Goal: Entertainment & Leisure: Browse casually

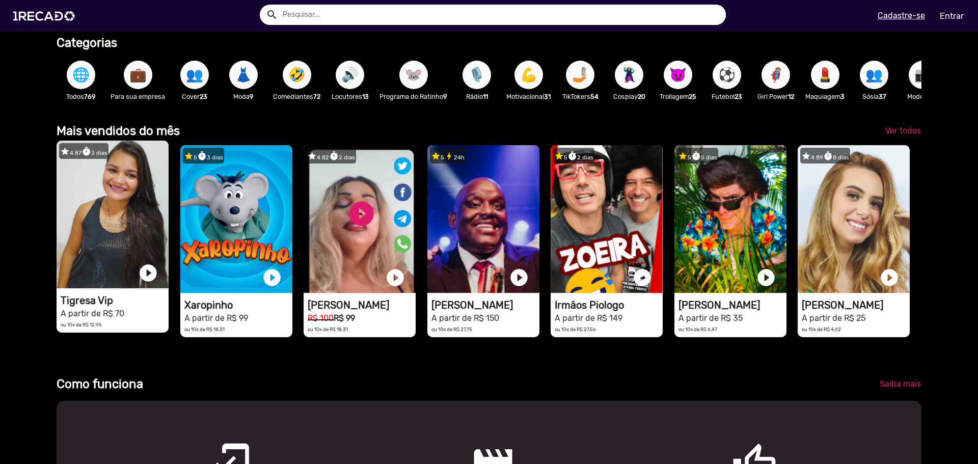
scroll to position [0, 971]
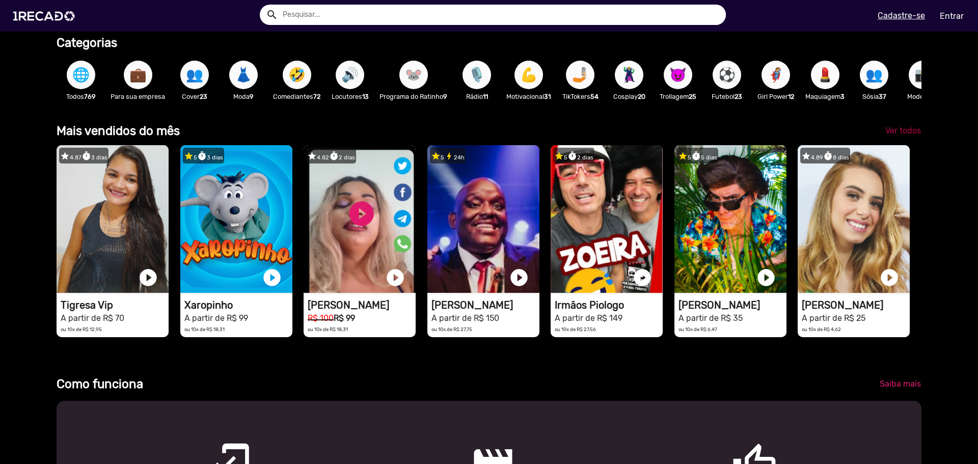
click at [890, 136] on span "Ver todos" at bounding box center [904, 131] width 36 height 10
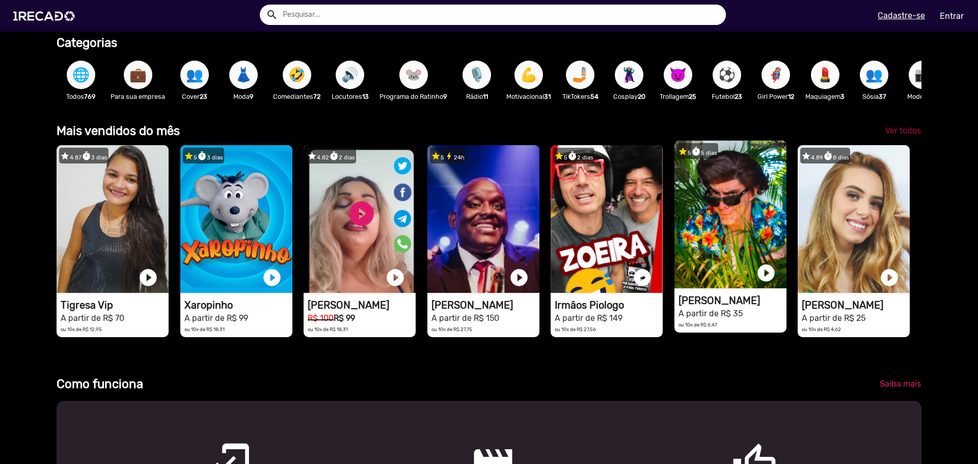
scroll to position [0, 1942]
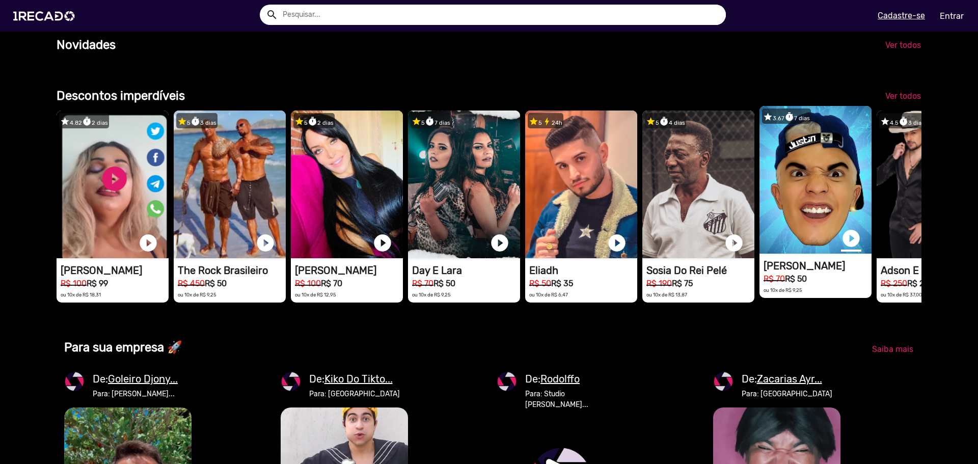
scroll to position [0, 1942]
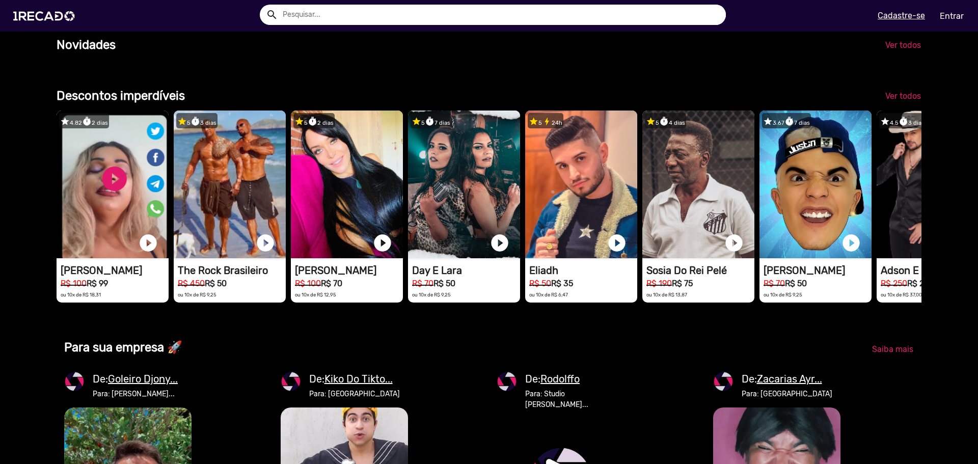
drag, startPoint x: 877, startPoint y: 247, endPoint x: 314, endPoint y: 366, distance: 575.6
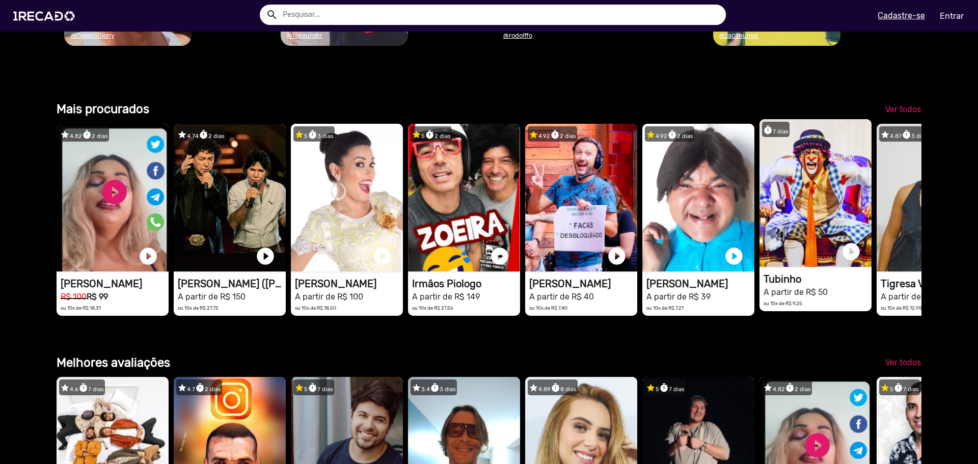
scroll to position [0, 0]
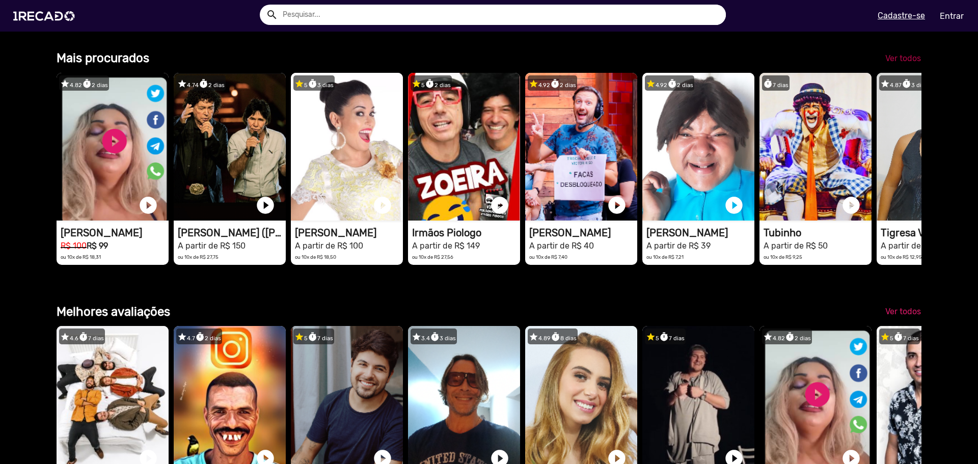
click at [898, 63] on span "Ver todos" at bounding box center [904, 59] width 36 height 10
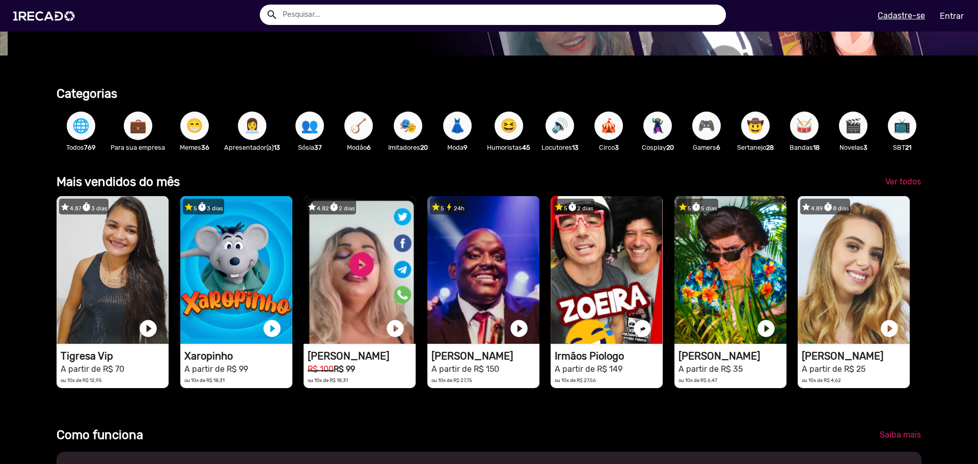
click at [89, 128] on span "🌐" at bounding box center [80, 126] width 17 height 29
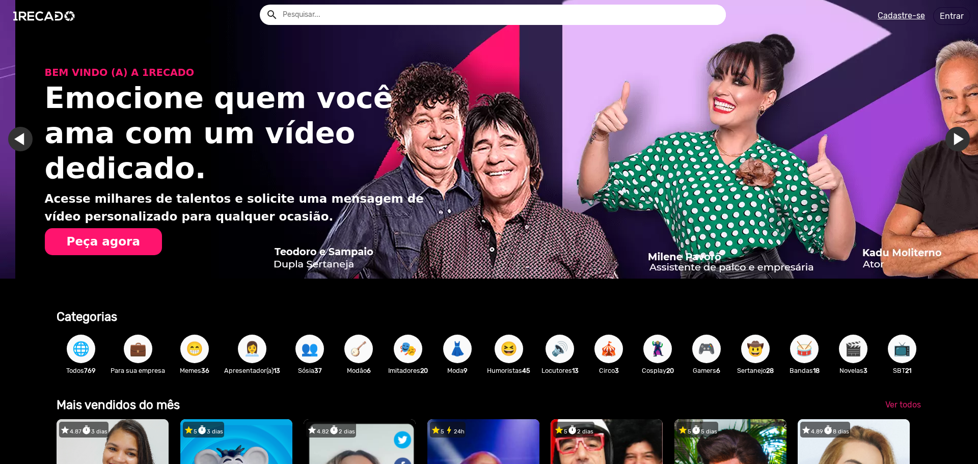
click at [186, 347] on span "😁" at bounding box center [194, 349] width 17 height 29
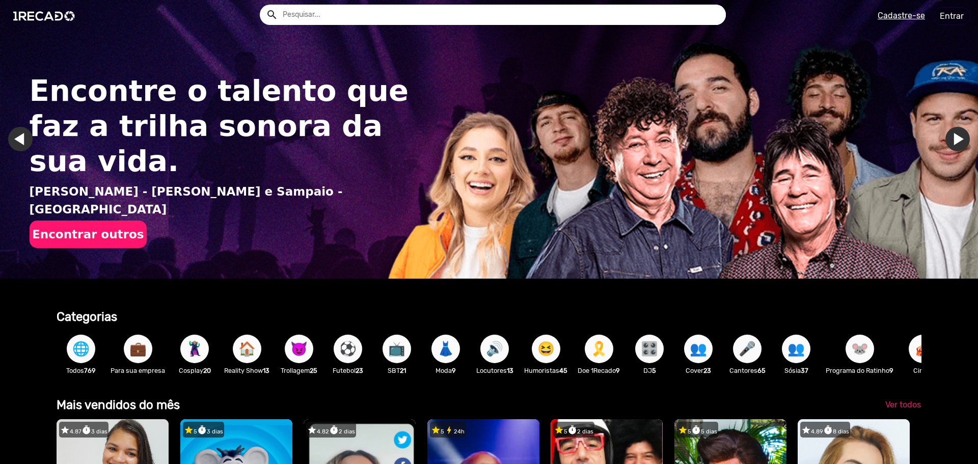
click at [394, 356] on span "📺" at bounding box center [396, 349] width 17 height 29
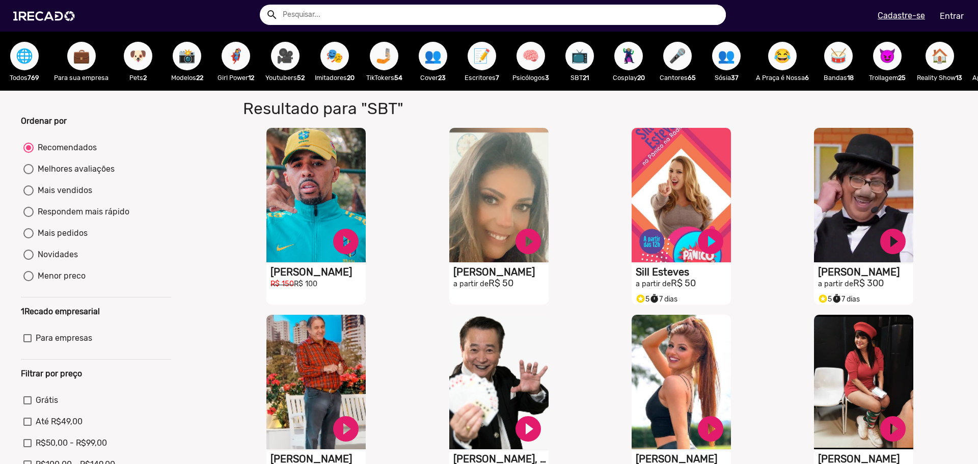
click at [281, 60] on span "🎥" at bounding box center [285, 56] width 17 height 29
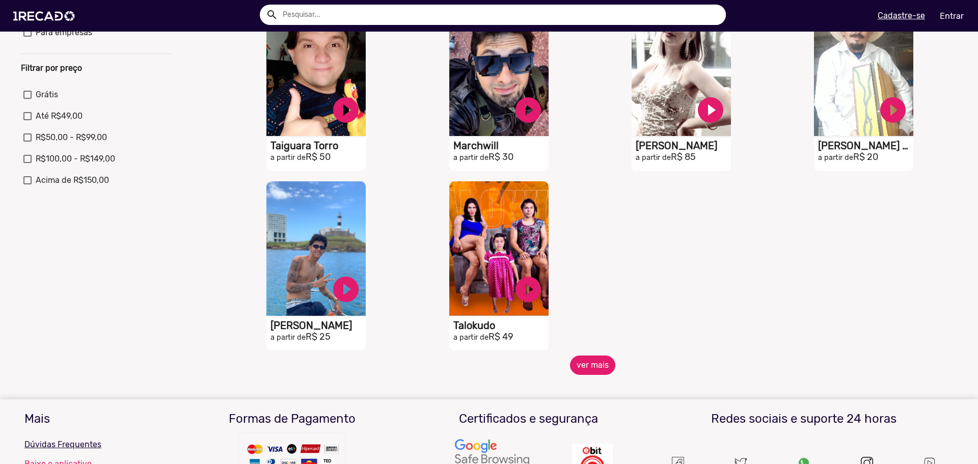
click at [585, 373] on button "ver mais" at bounding box center [592, 365] width 45 height 19
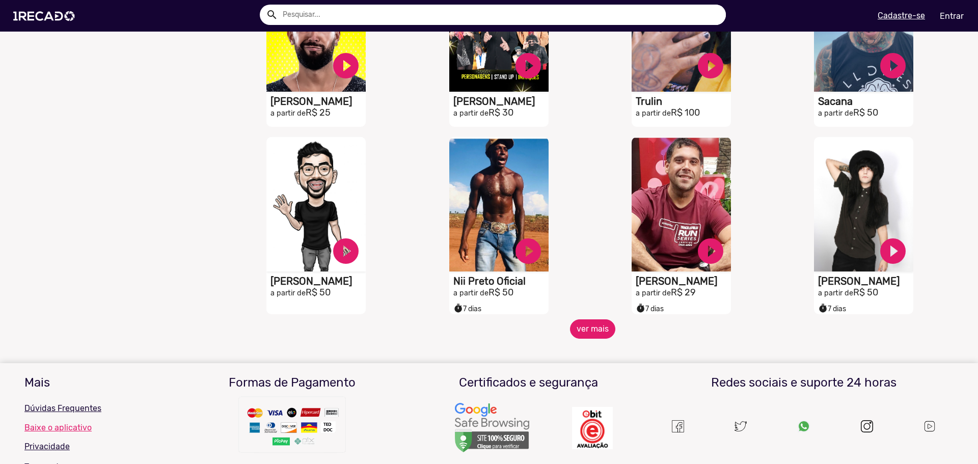
scroll to position [713, 0]
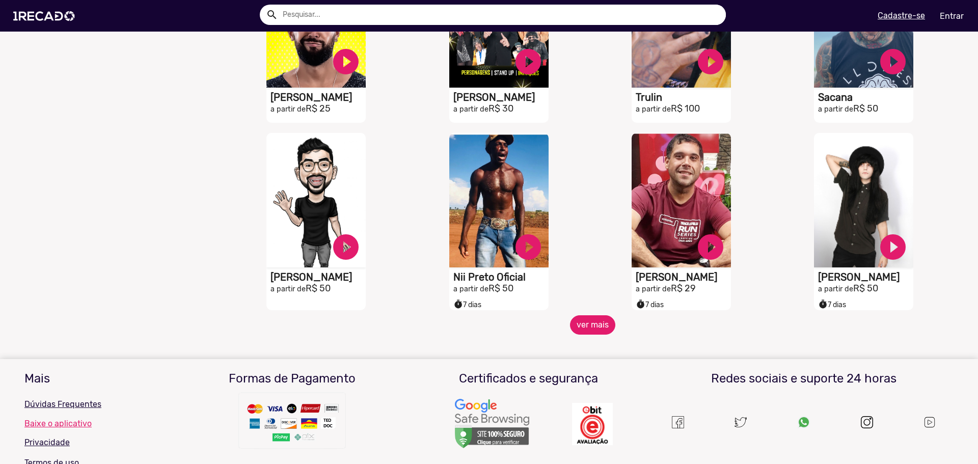
click at [607, 330] on button "ver mais" at bounding box center [592, 324] width 45 height 19
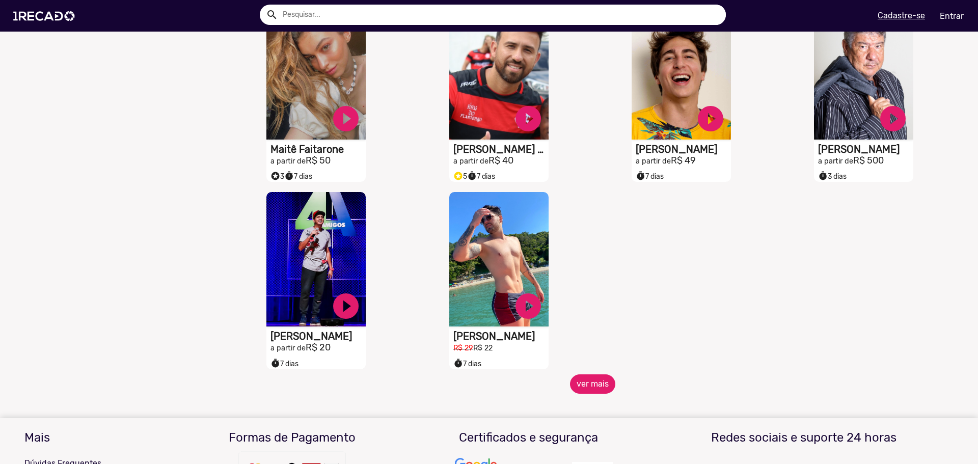
scroll to position [1223, 0]
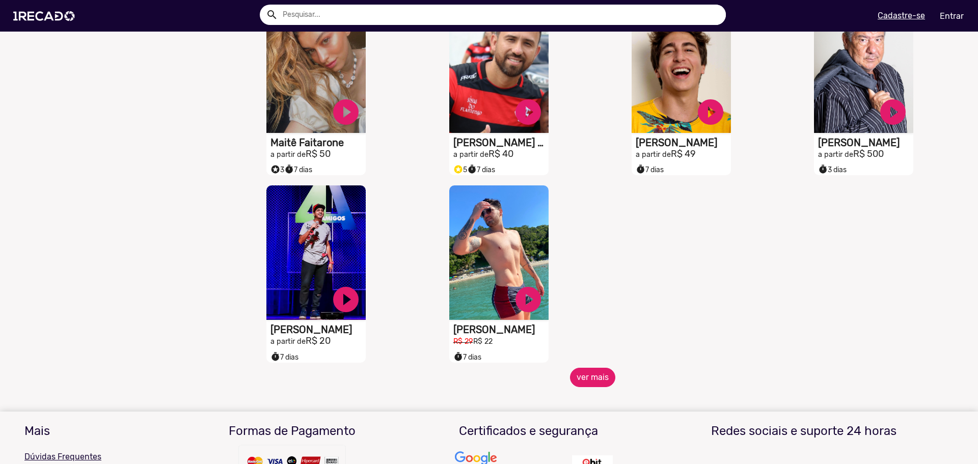
click at [595, 383] on button "ver mais" at bounding box center [592, 377] width 45 height 19
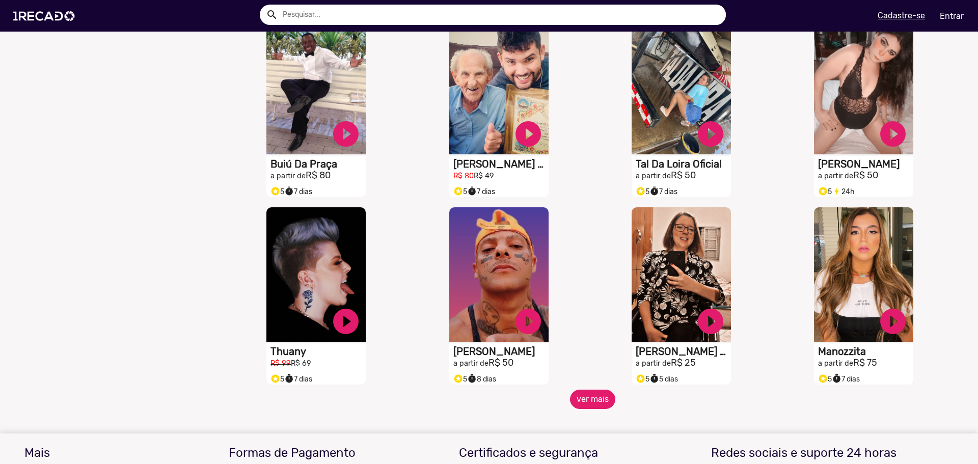
scroll to position [1580, 0]
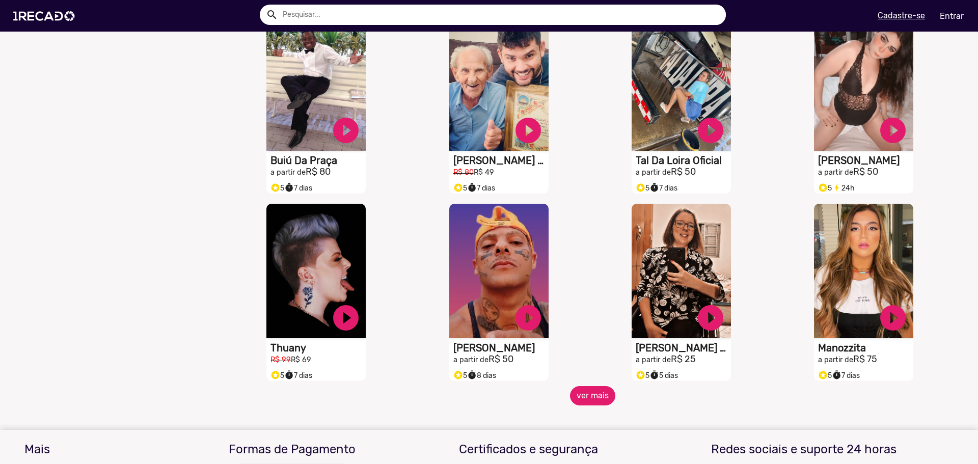
click at [585, 399] on button "ver mais" at bounding box center [592, 395] width 45 height 19
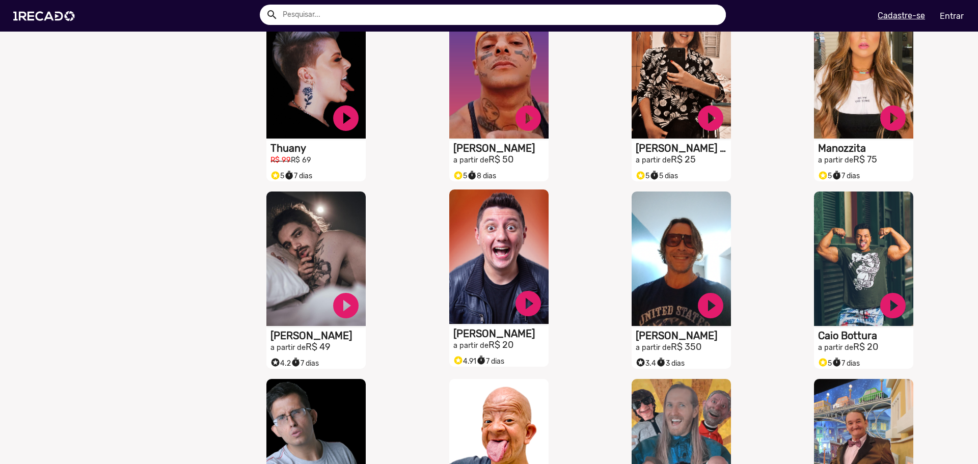
scroll to position [1784, 0]
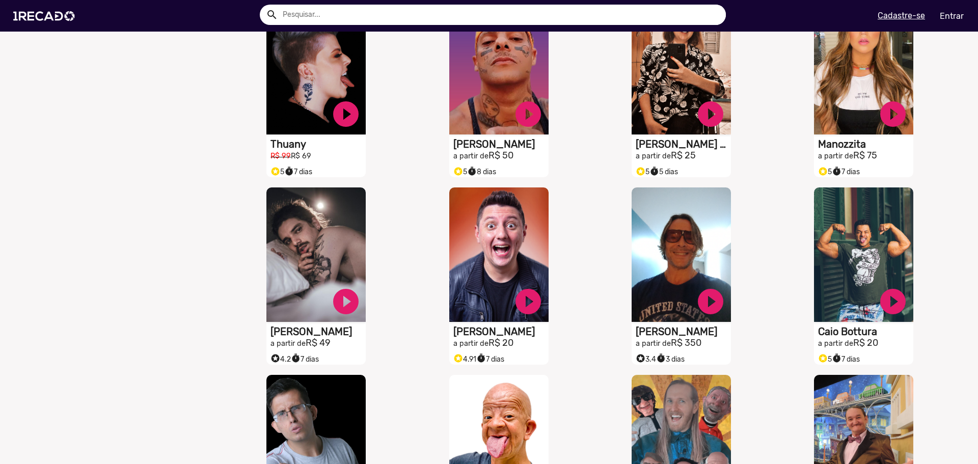
click at [597, 359] on div "S1RECADO vídeos dedicados para fãs e empresas play_circle_filled [PERSON_NAME] …" at bounding box center [684, 276] width 182 height 188
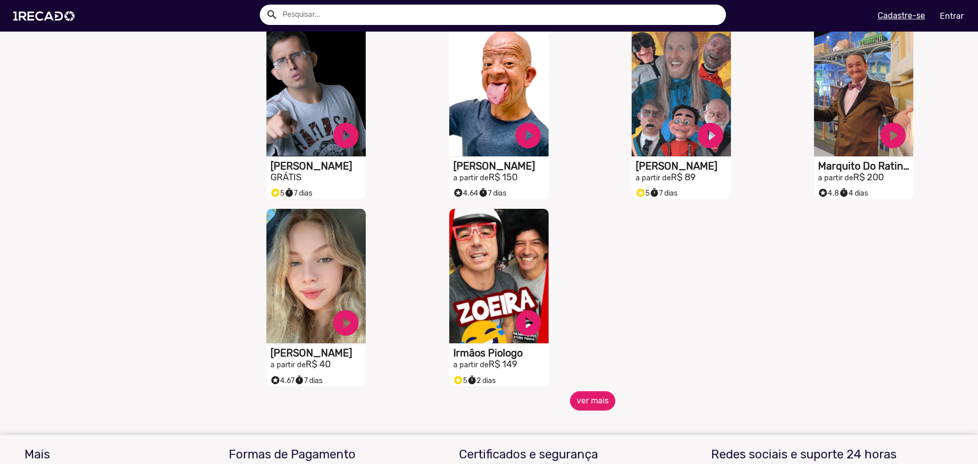
scroll to position [2140, 0]
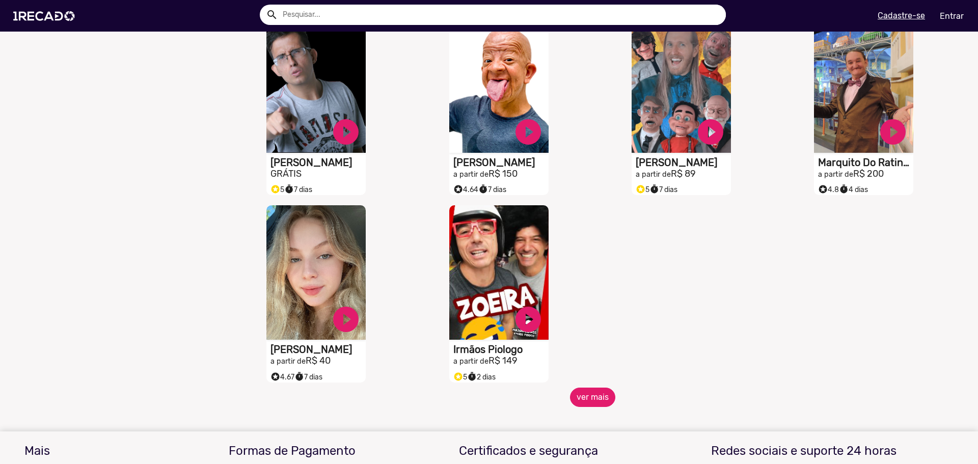
click at [589, 404] on button "ver mais" at bounding box center [592, 397] width 45 height 19
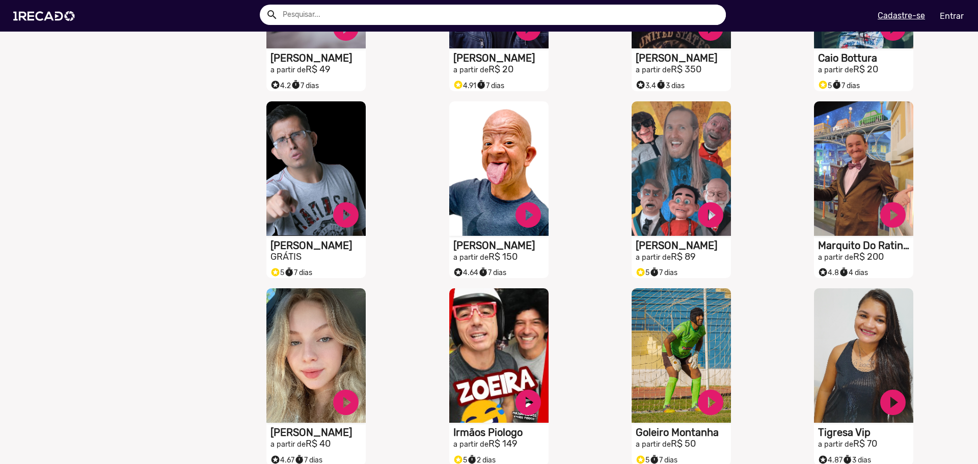
scroll to position [2038, 0]
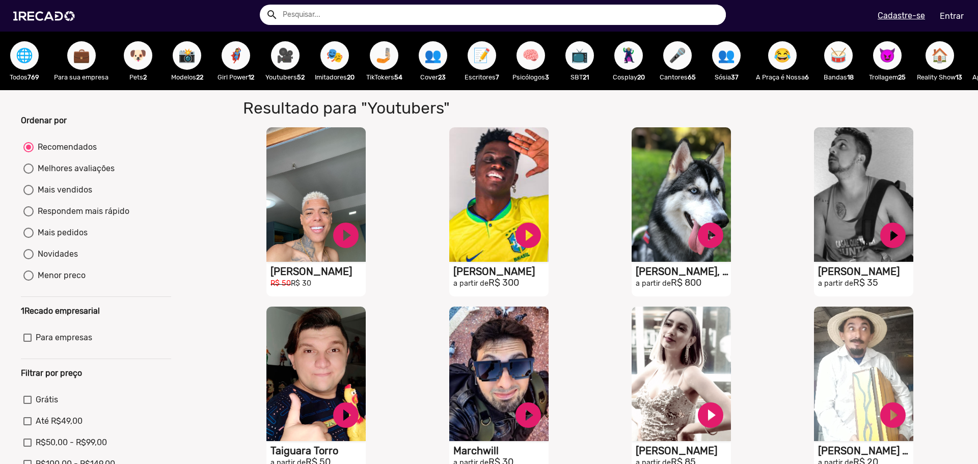
scroll to position [0, 0]
click at [340, 63] on span "🎭" at bounding box center [334, 56] width 17 height 29
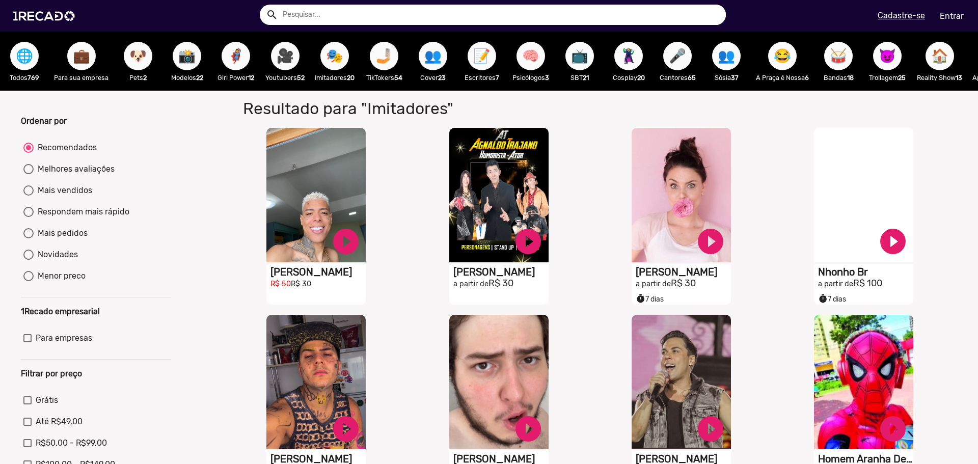
click at [384, 61] on span "🤳🏼" at bounding box center [384, 56] width 17 height 29
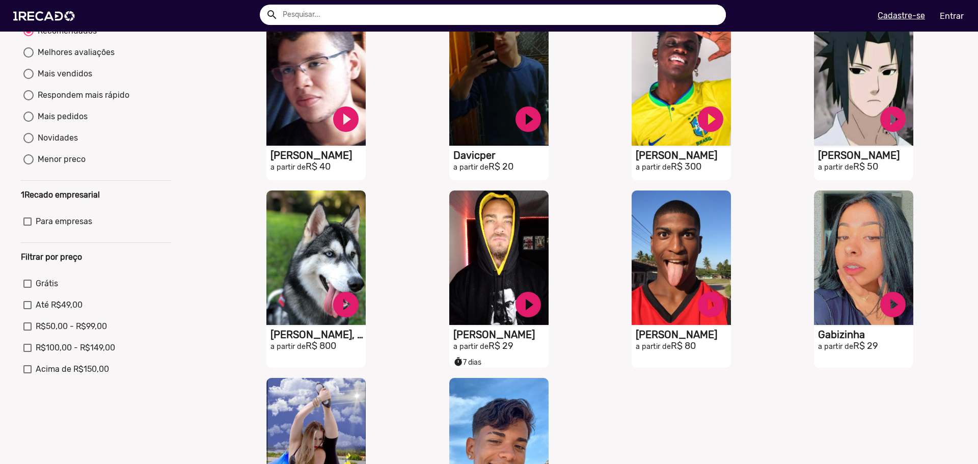
scroll to position [102, 0]
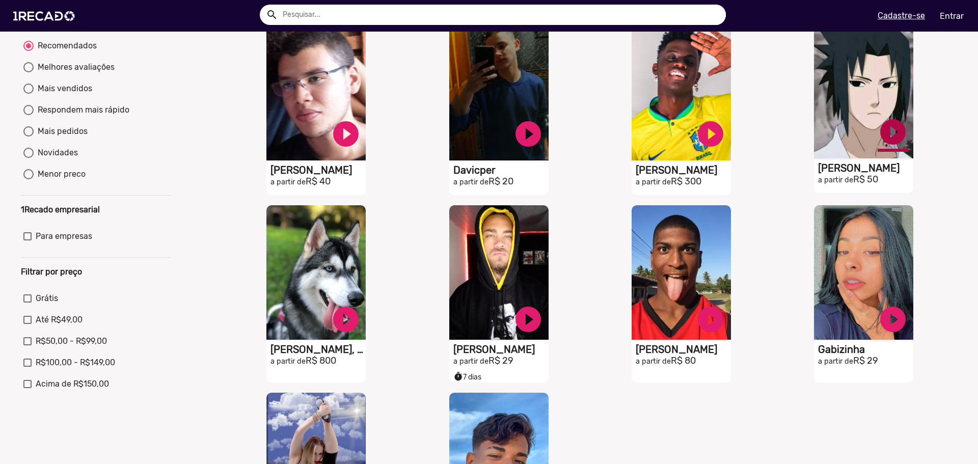
click at [361, 143] on link "play_circle_filled" at bounding box center [346, 134] width 31 height 31
click at [361, 139] on link "pause_circle" at bounding box center [346, 134] width 31 height 31
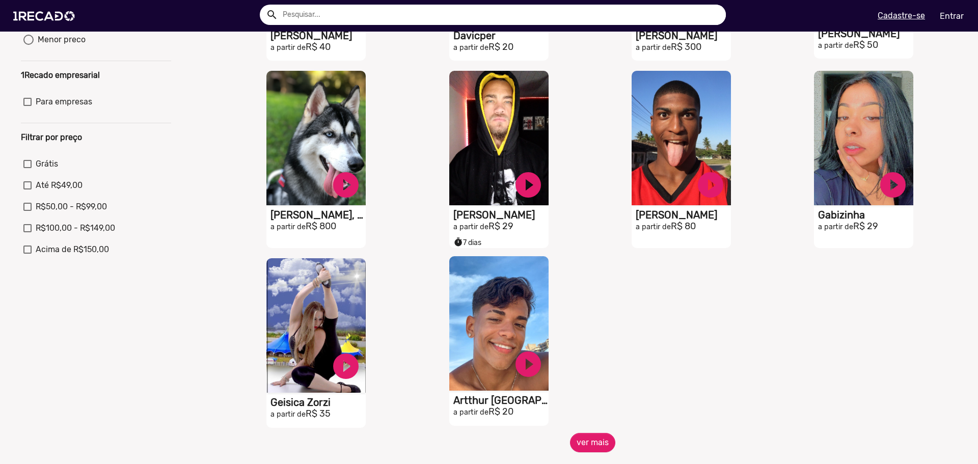
scroll to position [306, 0]
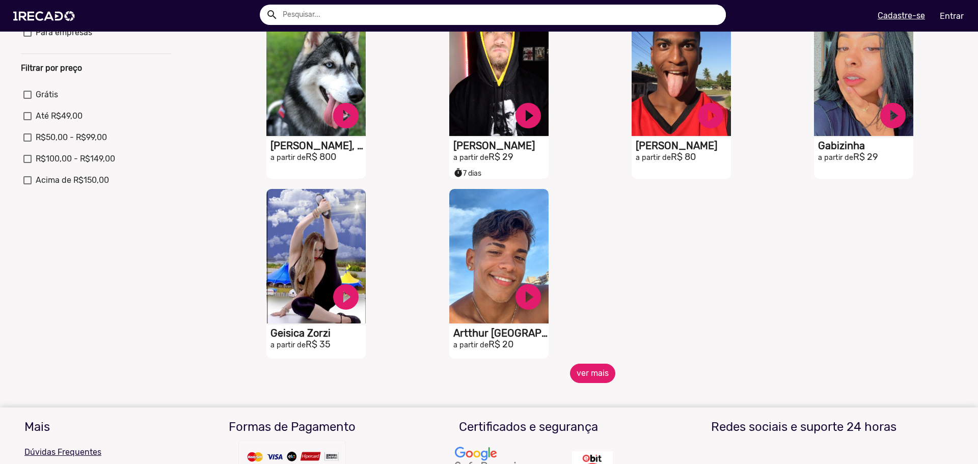
click at [573, 376] on button "ver mais" at bounding box center [592, 373] width 45 height 19
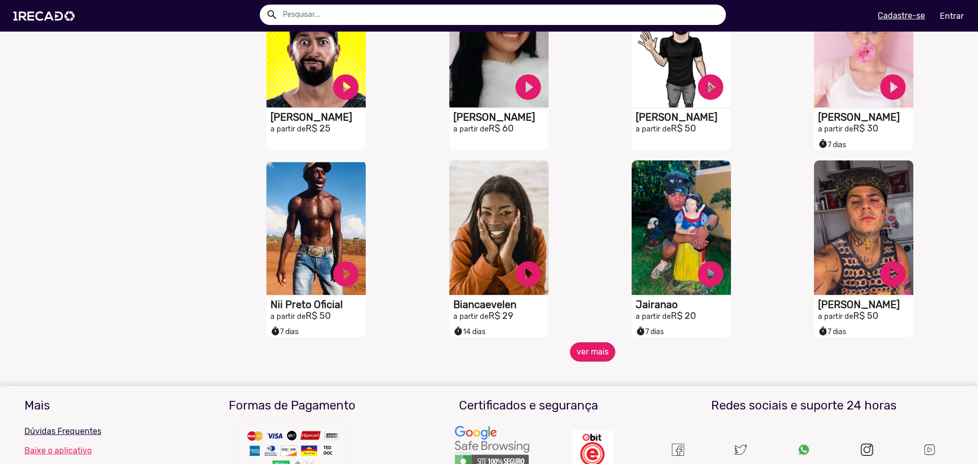
scroll to position [713, 0]
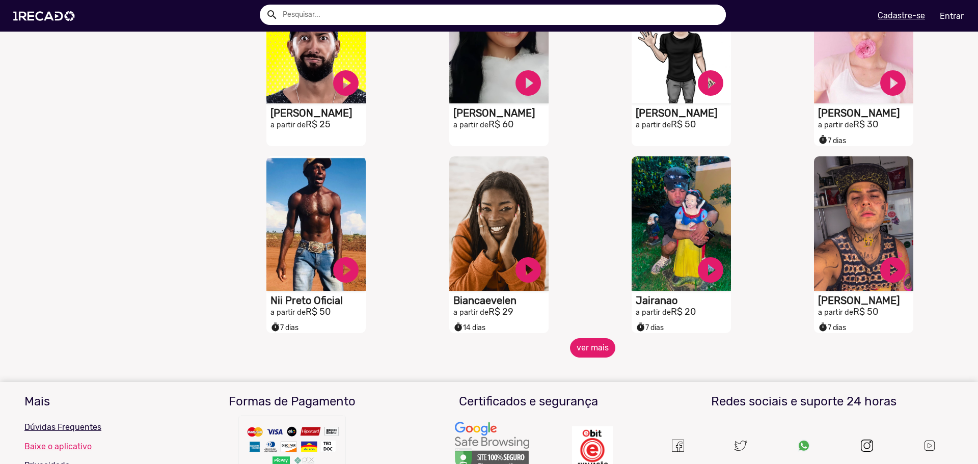
click at [580, 358] on button "ver mais" at bounding box center [592, 347] width 45 height 19
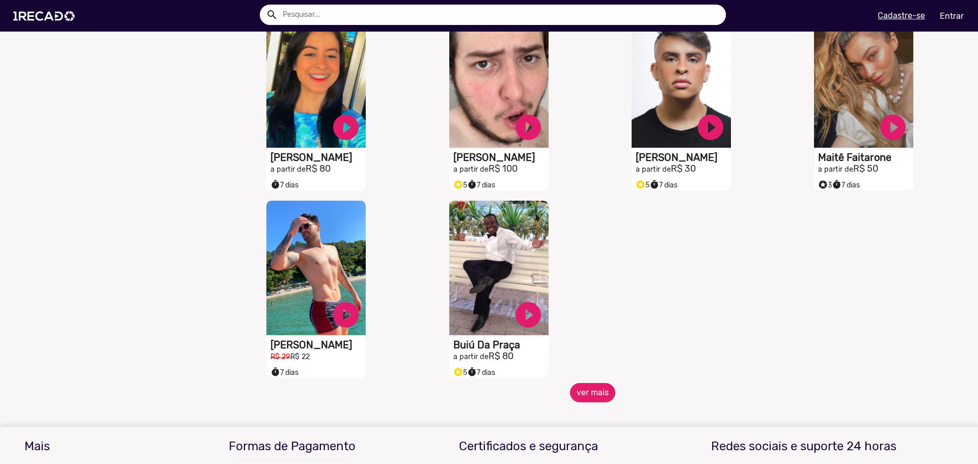
scroll to position [1274, 0]
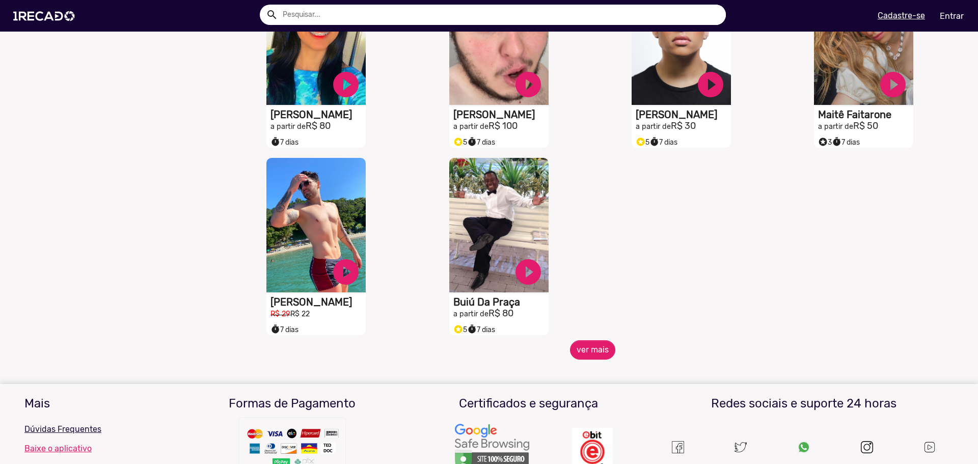
click at [577, 340] on div "S1RECADO vídeos dedicados para fãs e empresas play_circle_filled Buiú Da Praça …" at bounding box center [501, 247] width 182 height 188
click at [577, 354] on button "ver mais" at bounding box center [592, 349] width 45 height 19
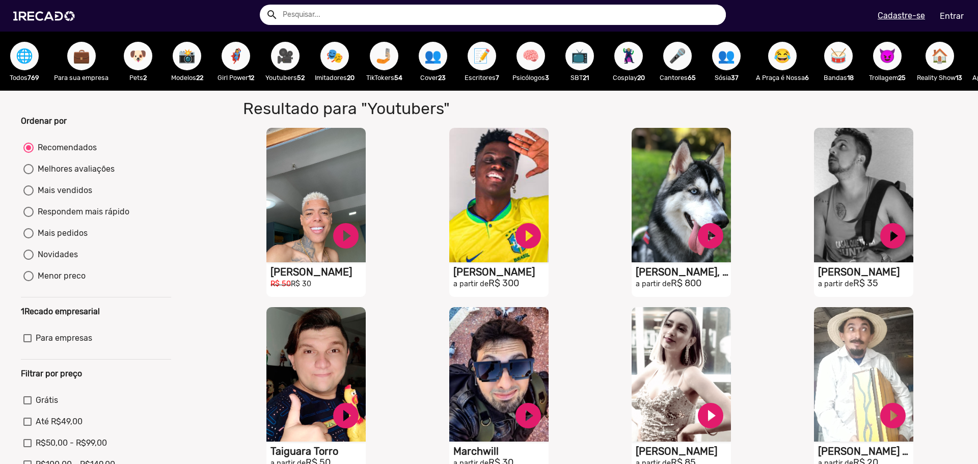
click at [240, 65] on span "🦸‍♀️" at bounding box center [235, 56] width 17 height 29
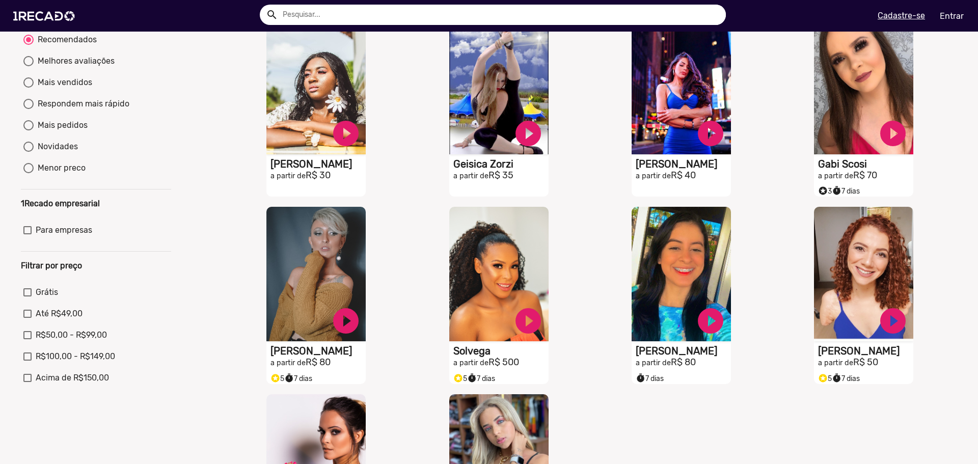
scroll to position [51, 0]
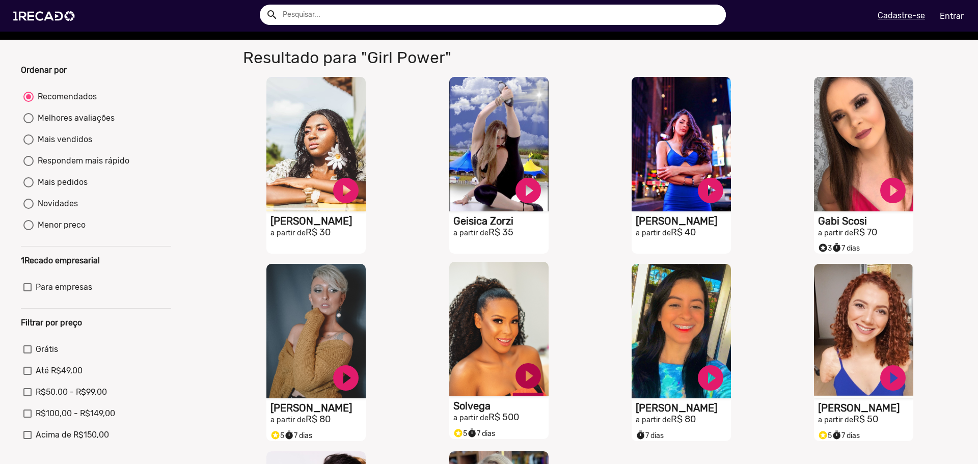
click at [361, 206] on link "play_circle_filled" at bounding box center [346, 190] width 31 height 31
click at [361, 206] on link "pause_circle" at bounding box center [346, 190] width 31 height 31
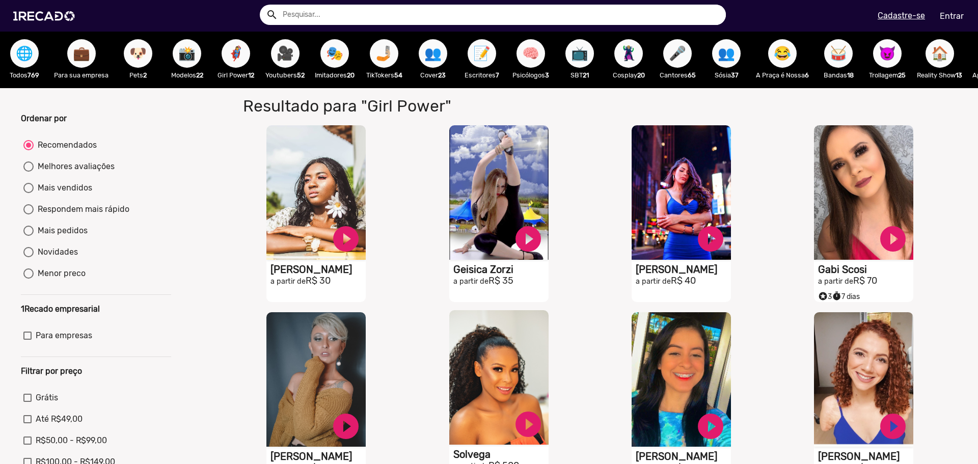
scroll to position [0, 0]
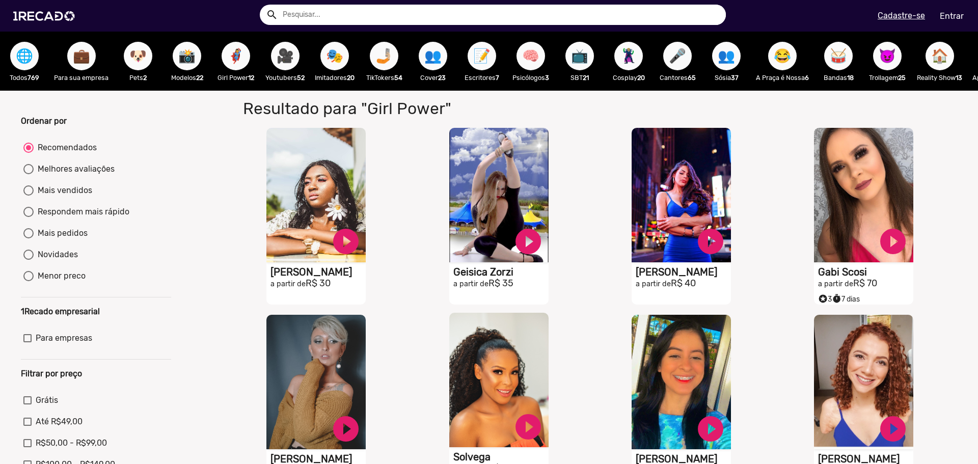
click at [673, 66] on span "🎤" at bounding box center [677, 56] width 17 height 29
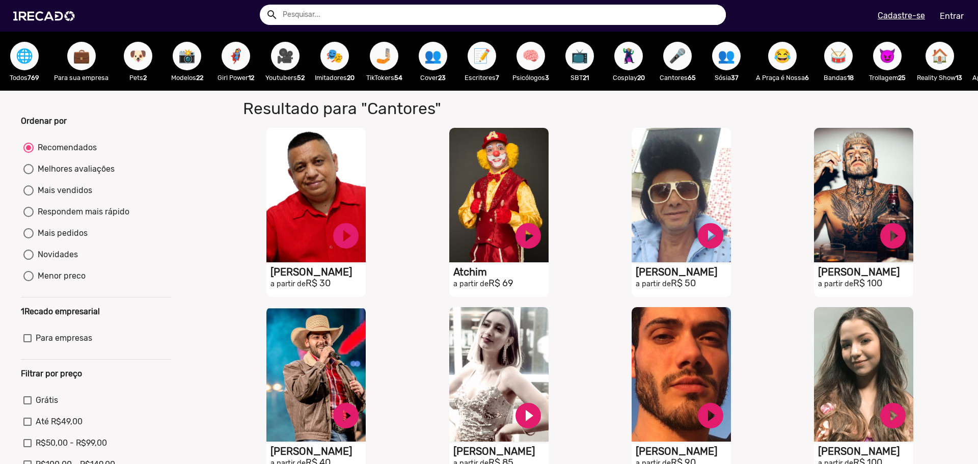
click at [791, 67] on span "😂" at bounding box center [782, 56] width 17 height 29
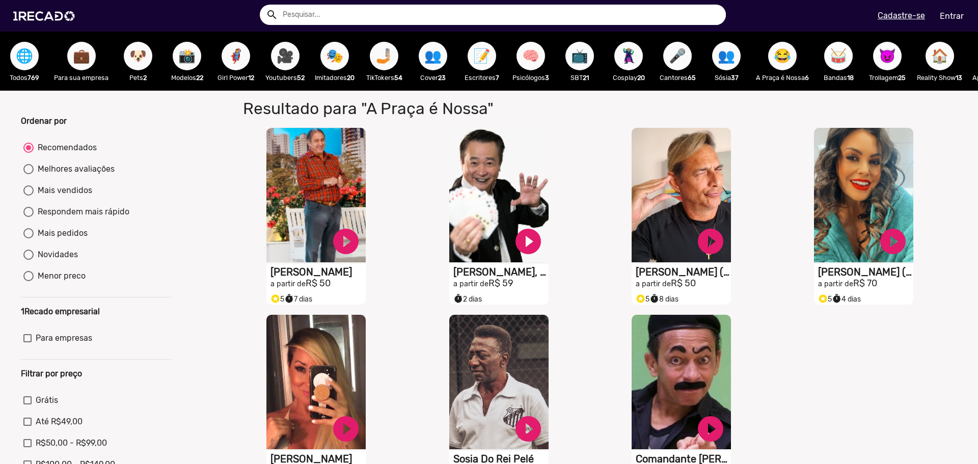
click at [832, 63] on button "🥁" at bounding box center [839, 56] width 29 height 29
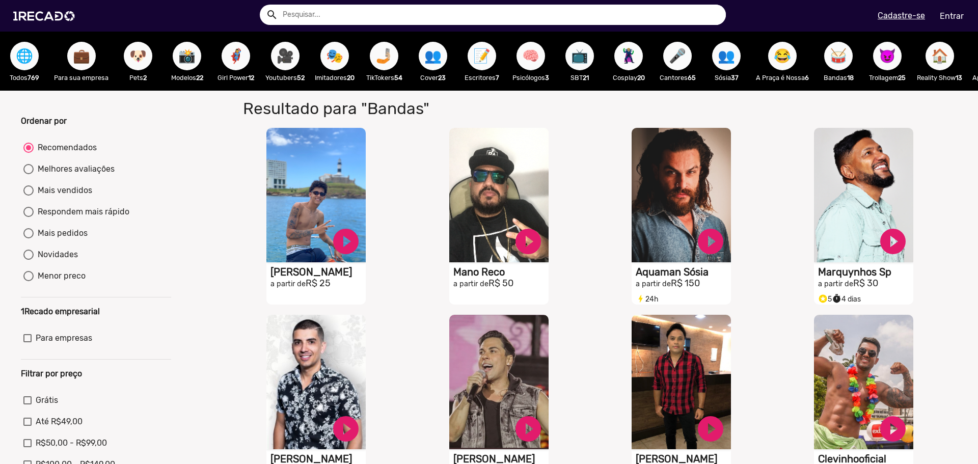
click at [901, 59] on button "😈" at bounding box center [887, 56] width 29 height 29
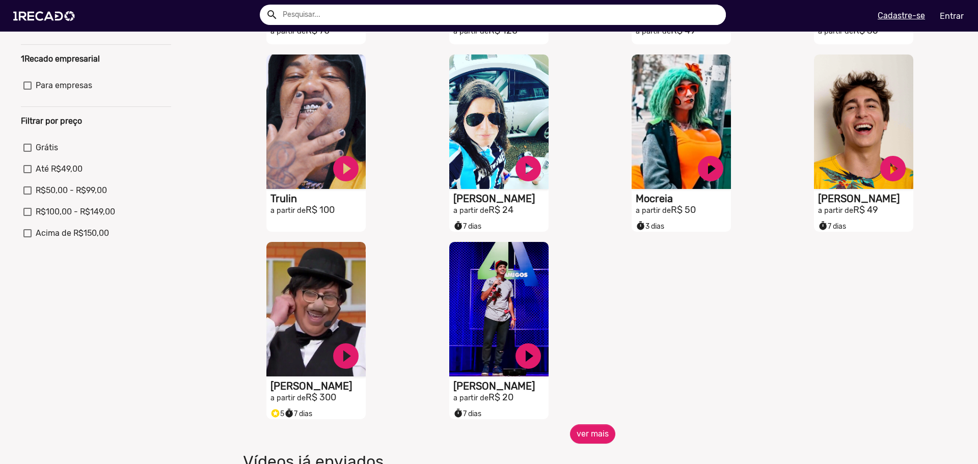
scroll to position [255, 0]
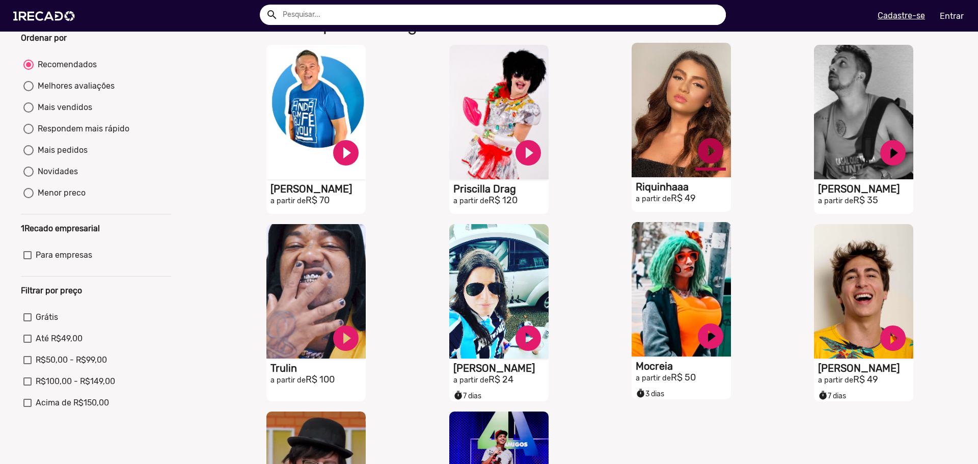
scroll to position [0, 0]
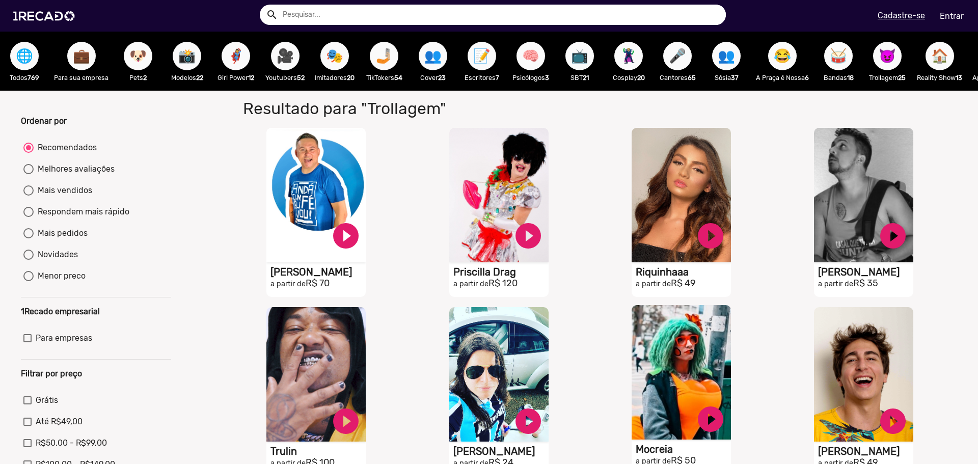
click at [931, 55] on button "🏠" at bounding box center [940, 56] width 29 height 29
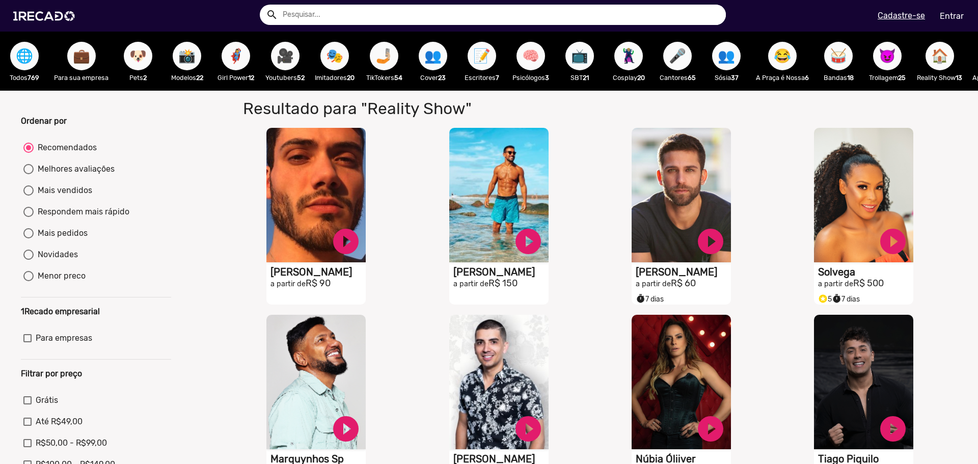
click at [928, 59] on div "🏠 Reality Show 13" at bounding box center [940, 61] width 56 height 59
click at [933, 65] on button "🏠" at bounding box center [940, 56] width 29 height 29
click at [945, 63] on span "🏠" at bounding box center [940, 56] width 17 height 29
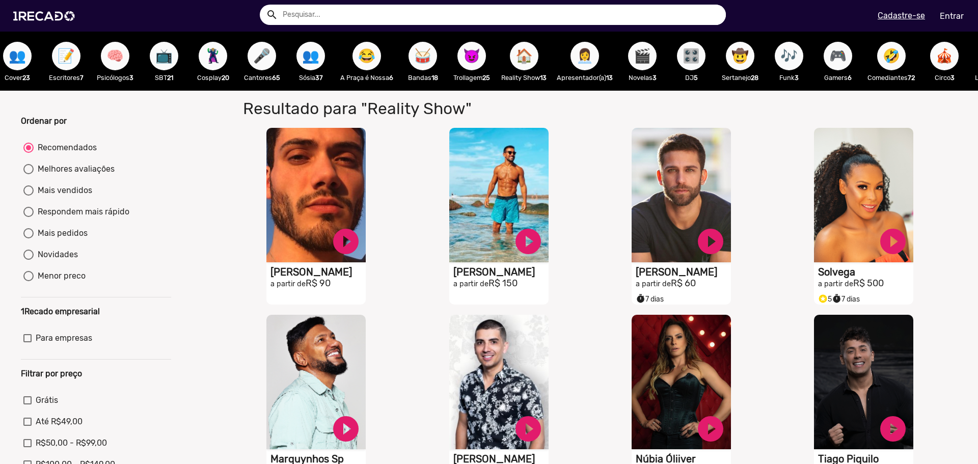
scroll to position [0, 432]
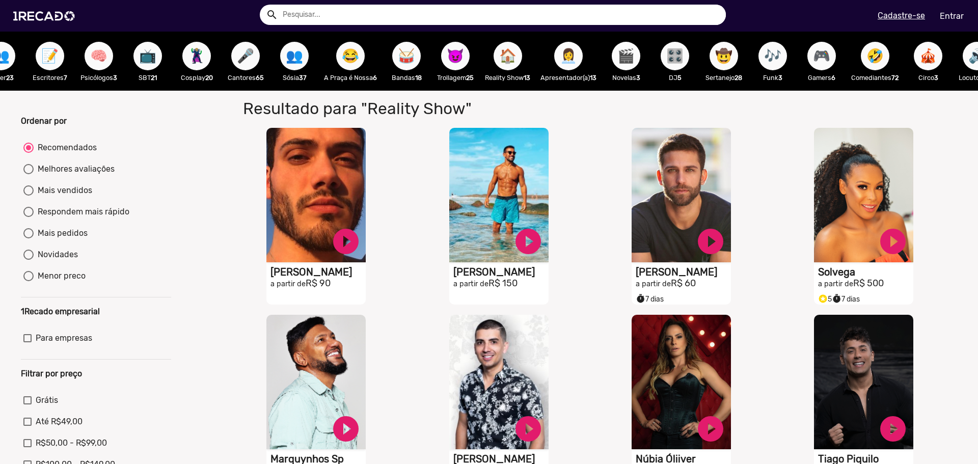
click at [635, 60] on span "🎬" at bounding box center [626, 56] width 17 height 29
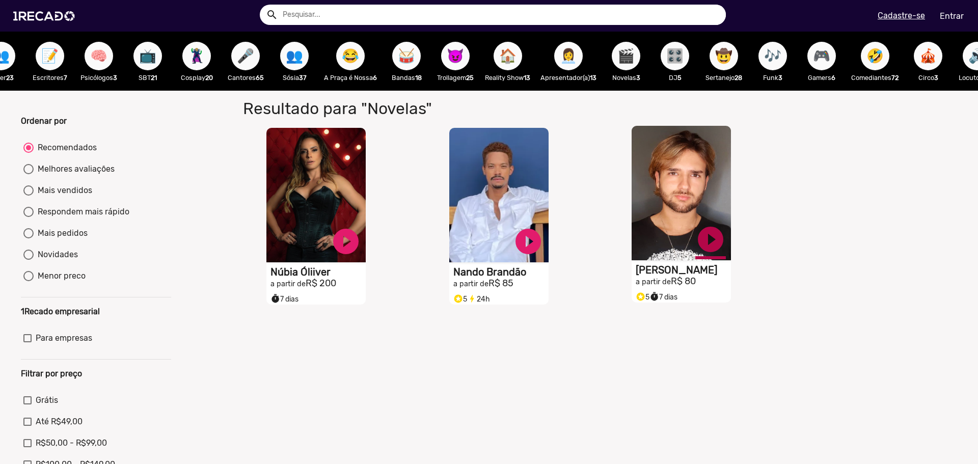
click at [361, 252] on link "play_circle_filled" at bounding box center [346, 241] width 31 height 31
click at [361, 250] on link "pause_circle" at bounding box center [346, 241] width 31 height 31
click at [366, 225] on video "S1RECADO vídeos dedicados para fãs e empresas" at bounding box center [316, 195] width 99 height 135
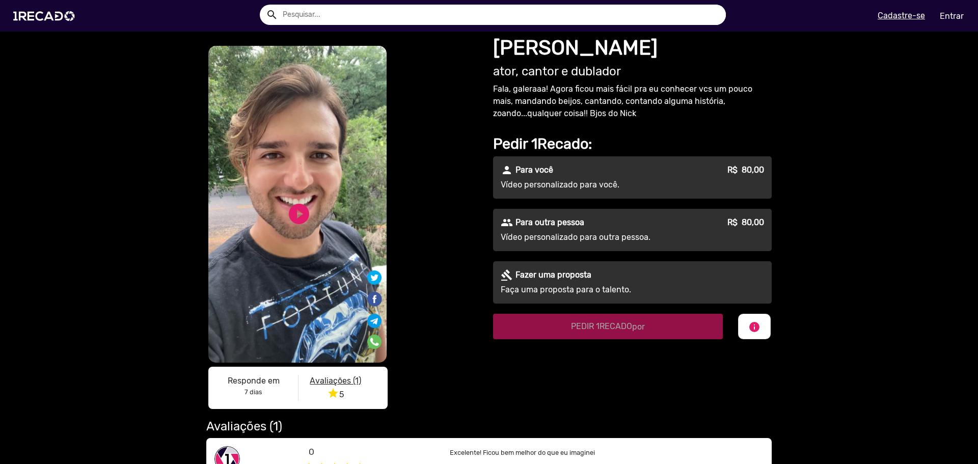
click at [587, 177] on div "person Para você R$ 80,00 Vídeo personalizado para você." at bounding box center [632, 177] width 279 height 42
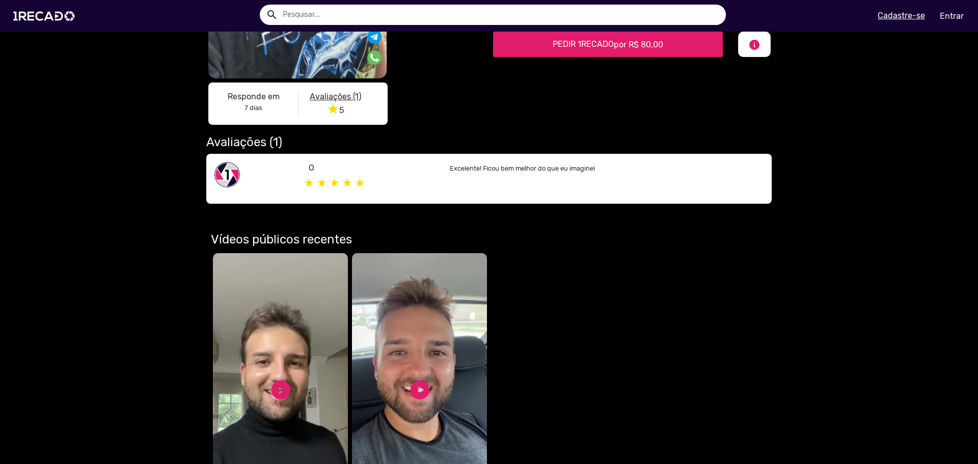
scroll to position [408, 0]
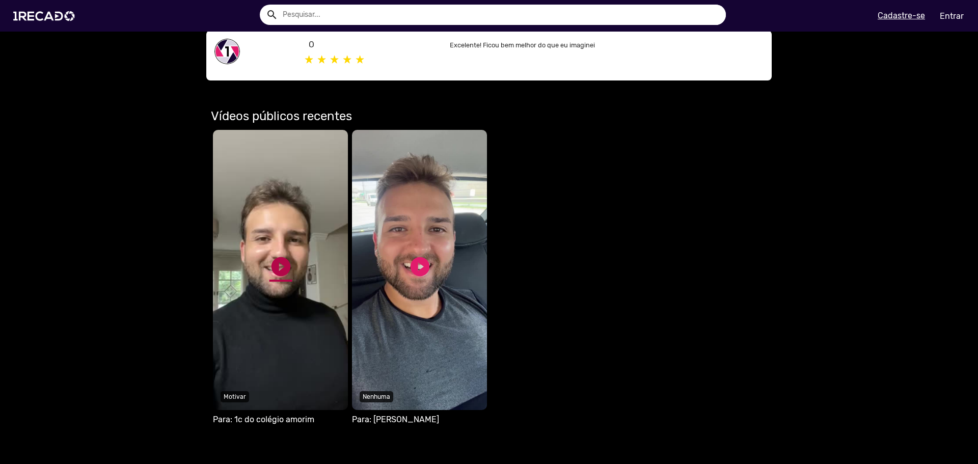
click at [271, 263] on link "play_circle_filled" at bounding box center [281, 266] width 23 height 23
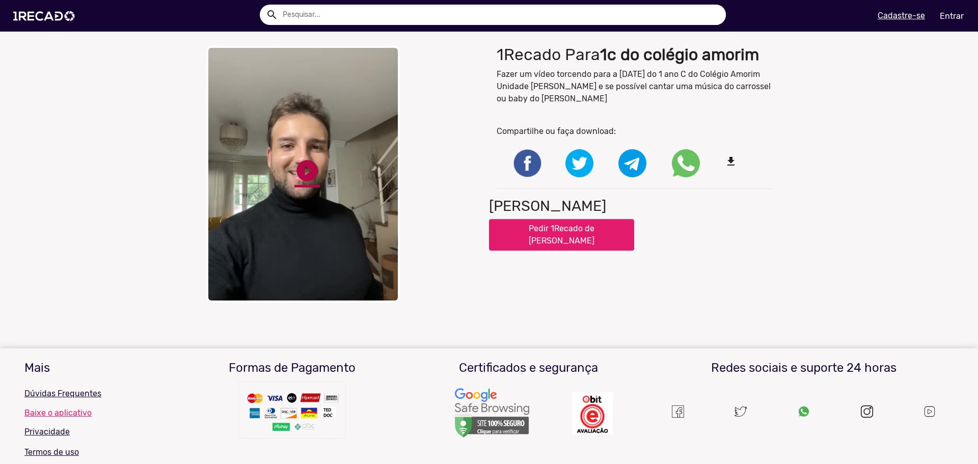
click at [302, 172] on link "play_circle_filled" at bounding box center [307, 170] width 25 height 25
click at [358, 215] on div "close Your browser does not support HTML5 video. pause_circle pause_circle" at bounding box center [344, 174] width 290 height 267
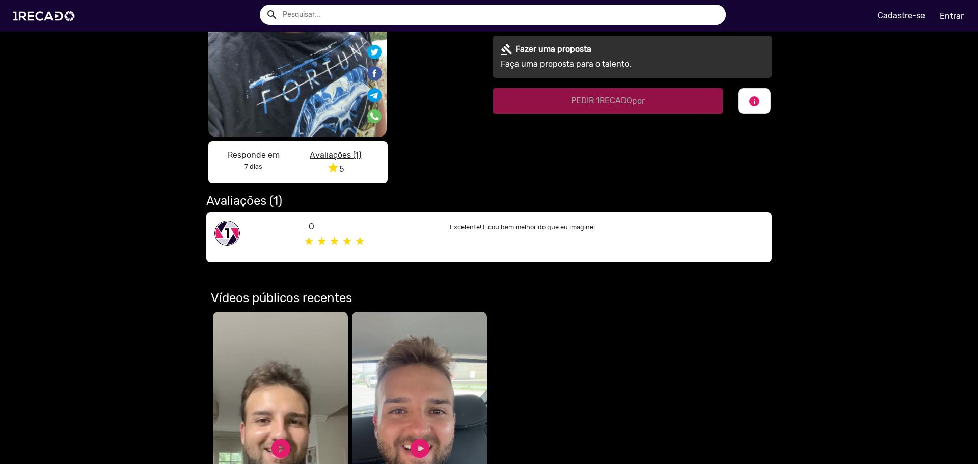
scroll to position [306, 0]
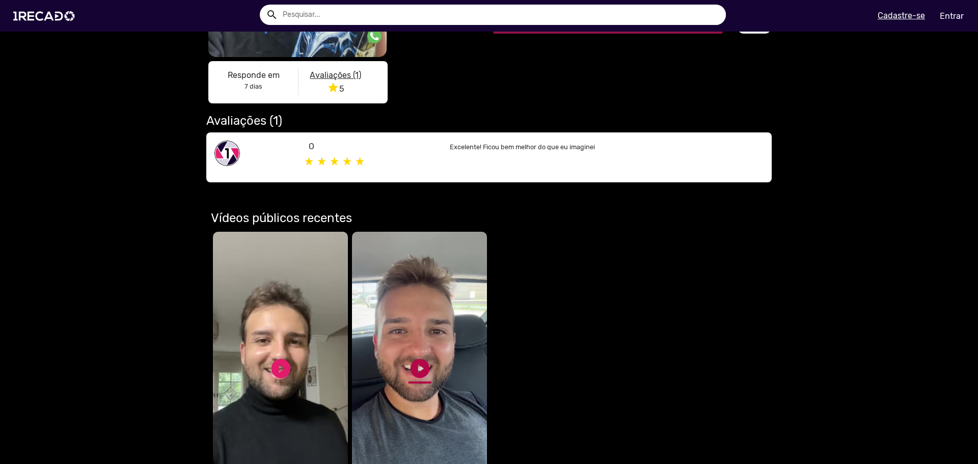
click at [419, 368] on link "play_circle_filled" at bounding box center [420, 368] width 23 height 23
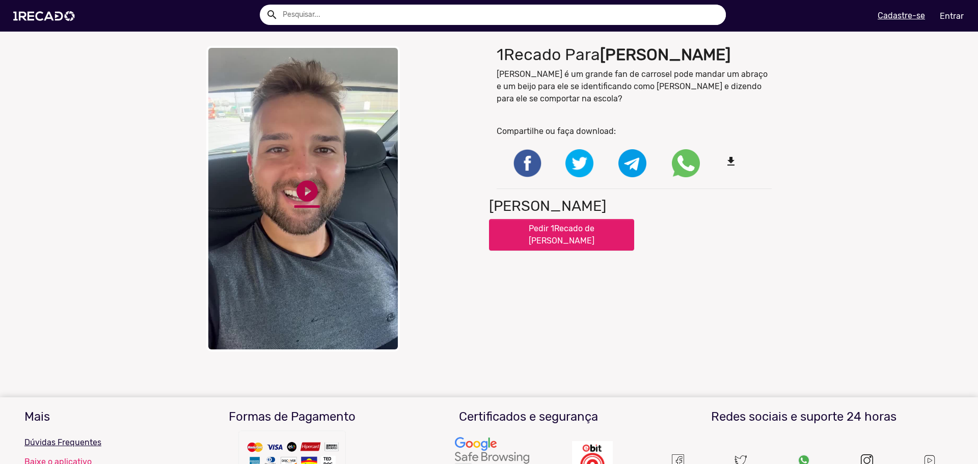
click at [303, 190] on link "play_circle_filled" at bounding box center [307, 190] width 25 height 25
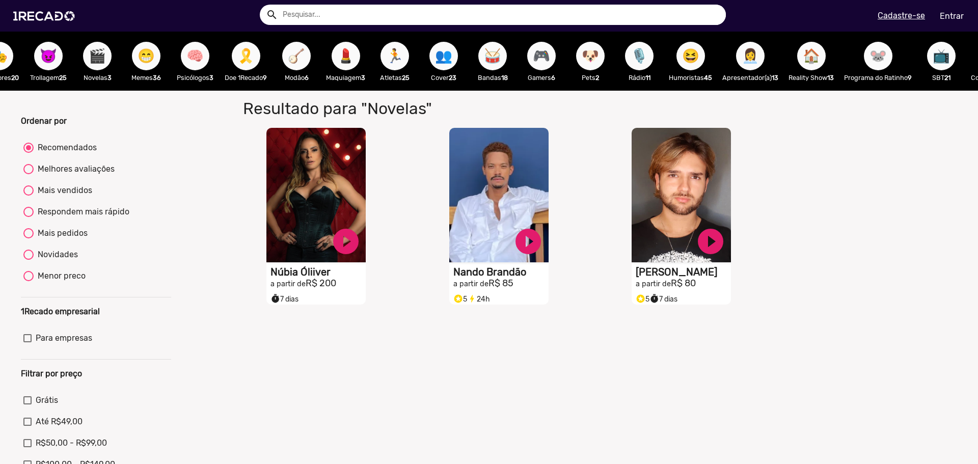
scroll to position [0, 844]
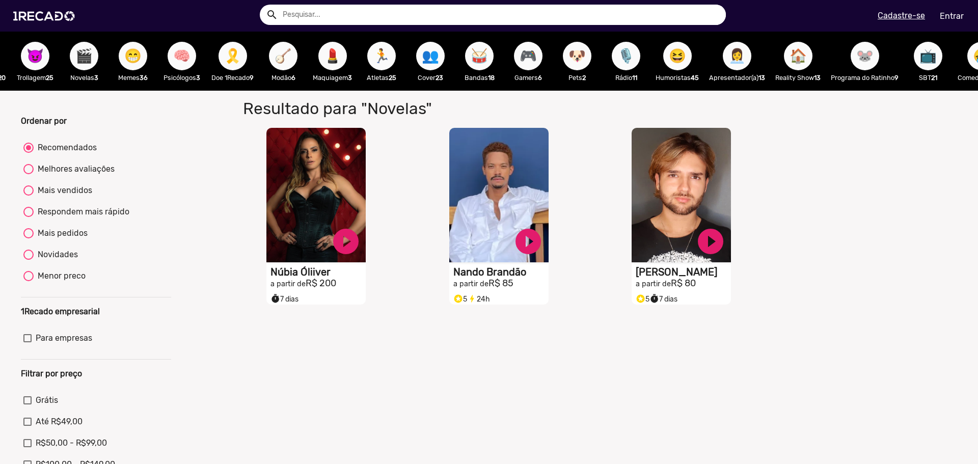
click at [242, 59] on span "🎗️" at bounding box center [232, 56] width 17 height 29
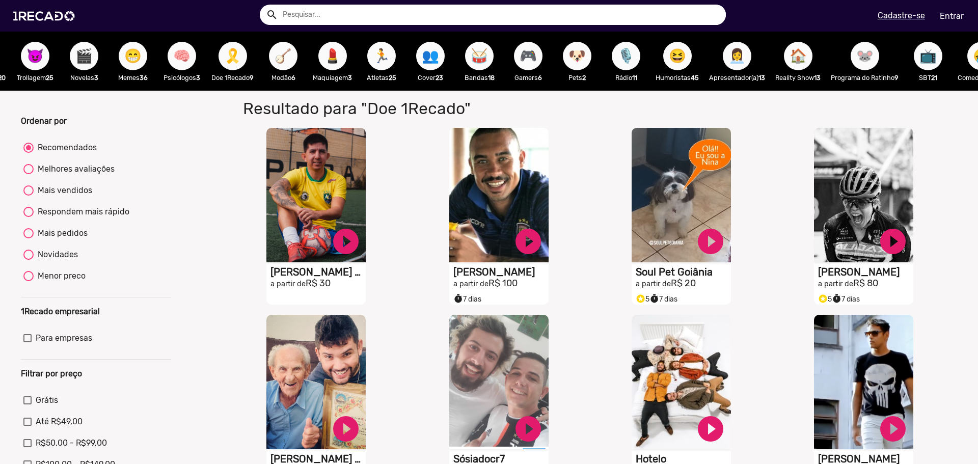
click at [641, 59] on button "🎙️" at bounding box center [626, 56] width 29 height 29
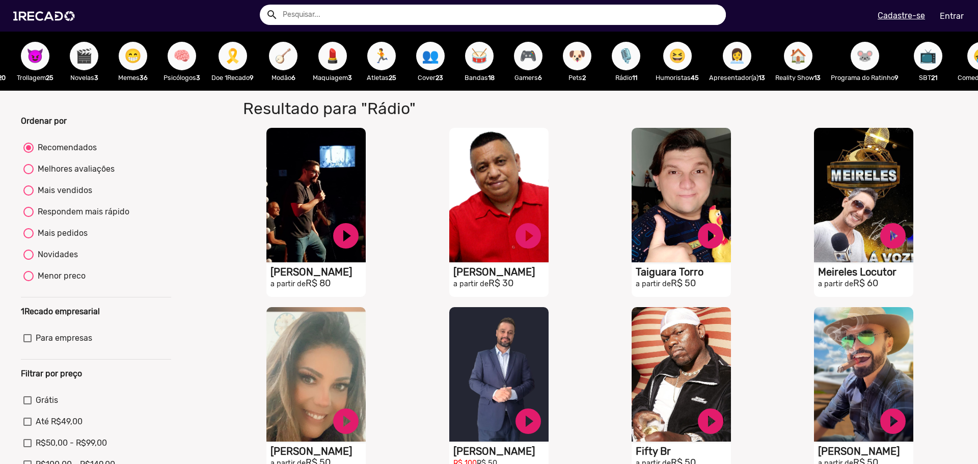
click at [686, 64] on span "😆" at bounding box center [677, 56] width 17 height 29
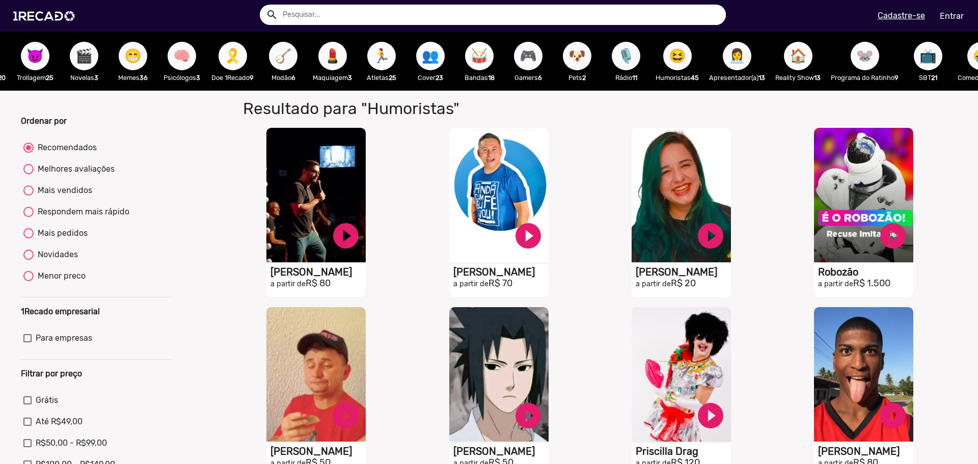
click at [736, 67] on div "👩‍💼 Apresentador(a) 13" at bounding box center [737, 61] width 66 height 59
click at [874, 66] on span "🐭" at bounding box center [865, 56] width 17 height 29
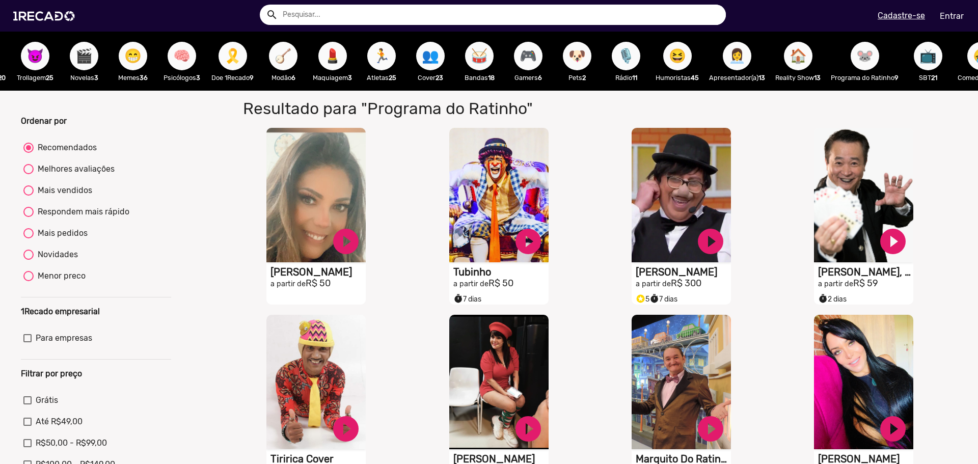
click at [874, 58] on span "🐭" at bounding box center [865, 56] width 17 height 29
click at [874, 55] on span "🐭" at bounding box center [865, 56] width 17 height 29
click at [874, 57] on span "🐭" at bounding box center [865, 56] width 17 height 29
click at [937, 56] on span "📺" at bounding box center [928, 56] width 17 height 29
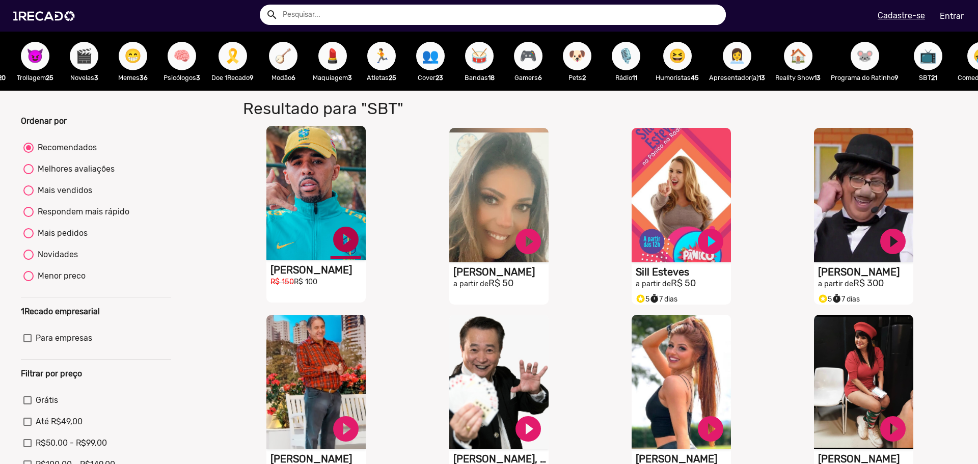
click at [342, 245] on link "play_circle_filled" at bounding box center [346, 239] width 31 height 31
click at [342, 252] on link "pause_circle" at bounding box center [346, 239] width 31 height 31
